Goal: Information Seeking & Learning: Understand process/instructions

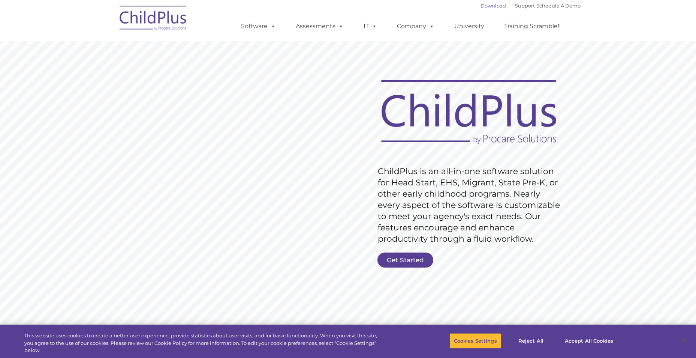
click at [485, 6] on link "Download" at bounding box center [494, 6] width 26 height 6
click at [147, 14] on img at bounding box center [153, 19] width 75 height 38
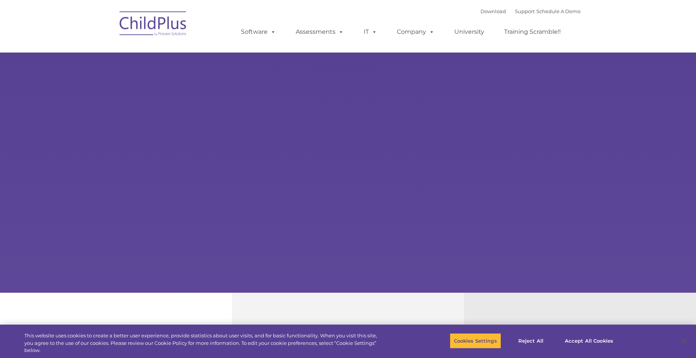
select select "MEDIUM"
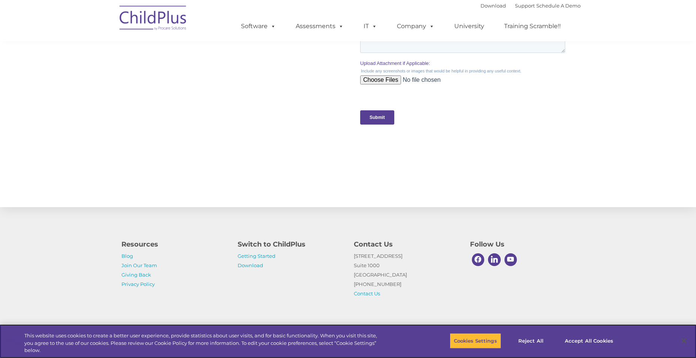
scroll to position [737, 0]
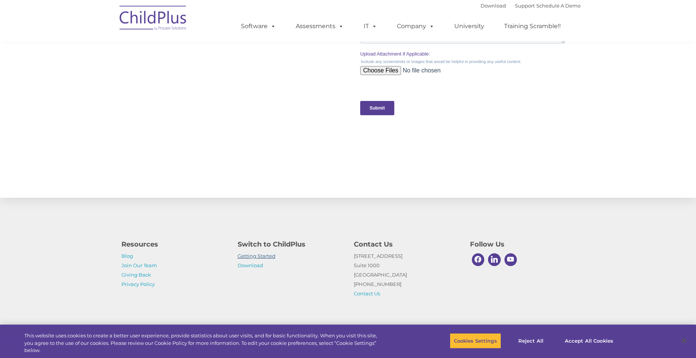
click at [264, 255] on link "Getting Started" at bounding box center [257, 256] width 38 height 6
